Goal: Check status: Check status

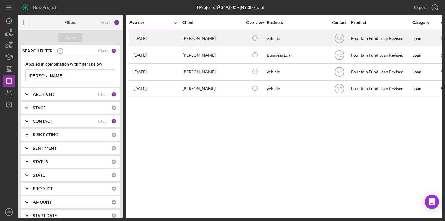
click at [184, 38] on div "[PERSON_NAME]" at bounding box center [213, 39] width 60 height 16
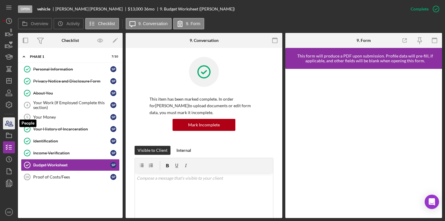
click at [9, 125] on icon "button" at bounding box center [11, 124] width 4 height 4
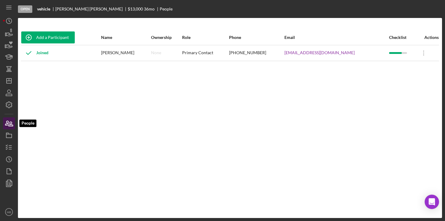
click at [9, 125] on icon "button" at bounding box center [11, 124] width 4 height 4
